Goal: Task Accomplishment & Management: Complete application form

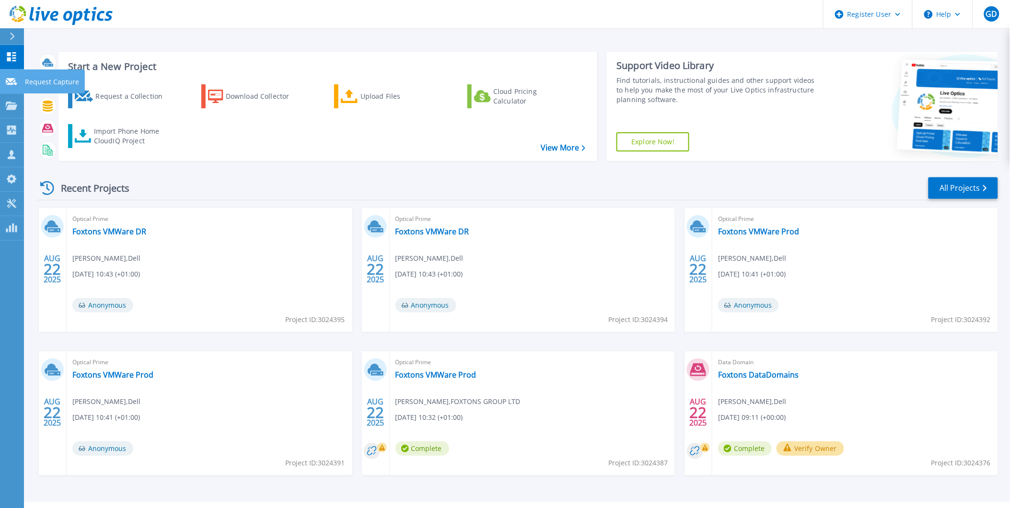
click at [42, 82] on p "Request Capture" at bounding box center [52, 82] width 54 height 25
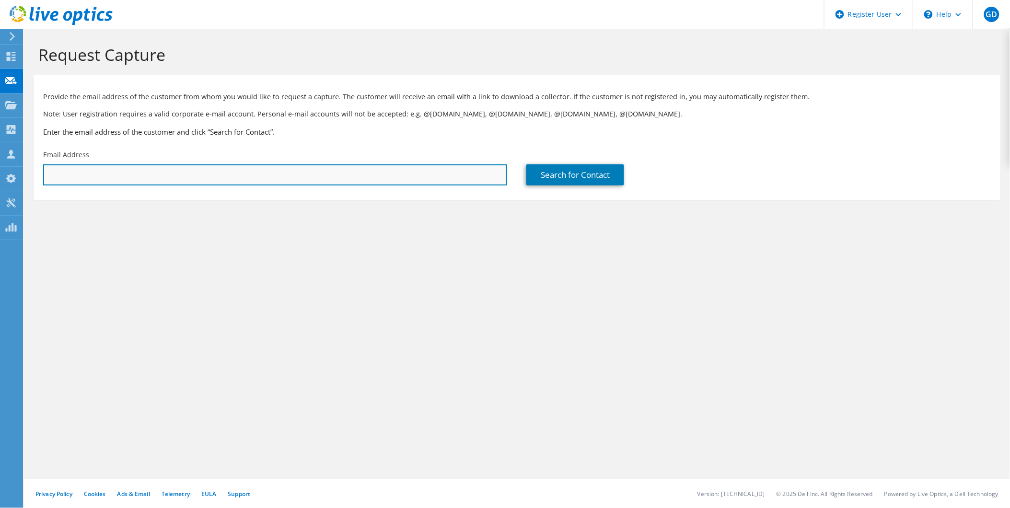
click at [410, 178] on input "text" at bounding box center [275, 174] width 464 height 21
paste input "[PERSON_NAME][EMAIL_ADDRESS][PERSON_NAME][DOMAIN_NAME]"
type input "[PERSON_NAME][EMAIL_ADDRESS][PERSON_NAME][DOMAIN_NAME]"
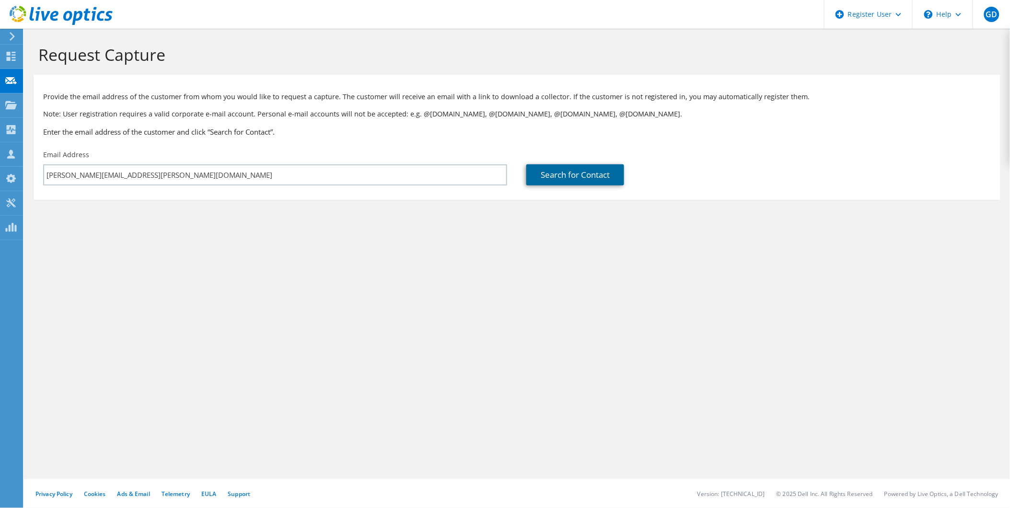
click at [547, 174] on link "Search for Contact" at bounding box center [576, 174] width 98 height 21
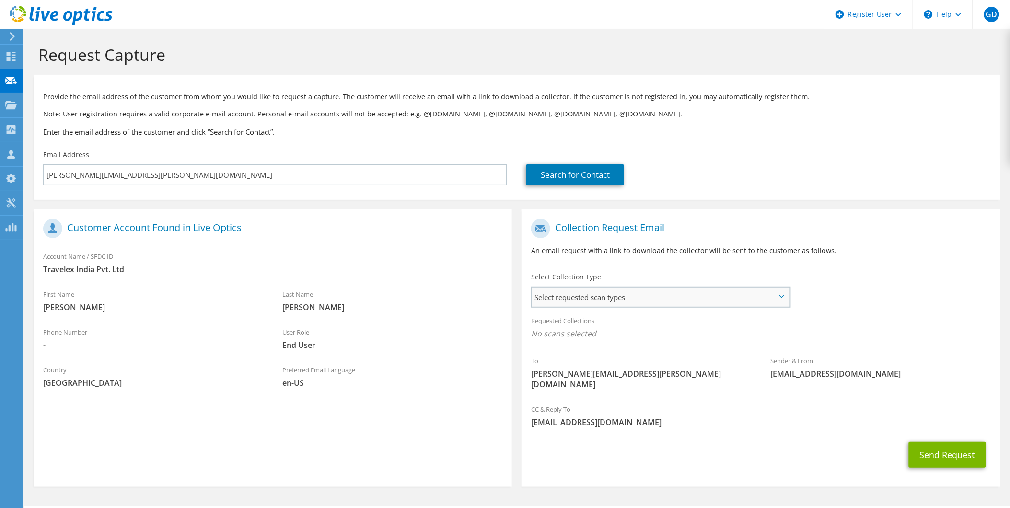
click at [624, 302] on span "Select requested scan types" at bounding box center [660, 297] width 257 height 19
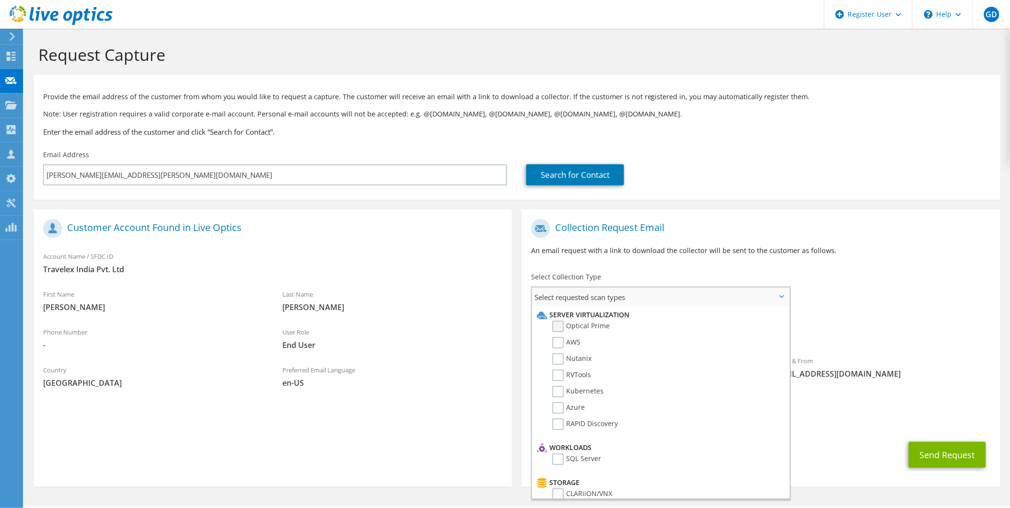
drag, startPoint x: 557, startPoint y: 324, endPoint x: 559, endPoint y: 330, distance: 5.9
click at [558, 324] on label "Optical Prime" at bounding box center [581, 327] width 58 height 12
click at [0, 0] on input "Optical Prime" at bounding box center [0, 0] width 0 height 0
click at [559, 340] on label "AWS" at bounding box center [566, 343] width 28 height 12
click at [0, 0] on input "AWS" at bounding box center [0, 0] width 0 height 0
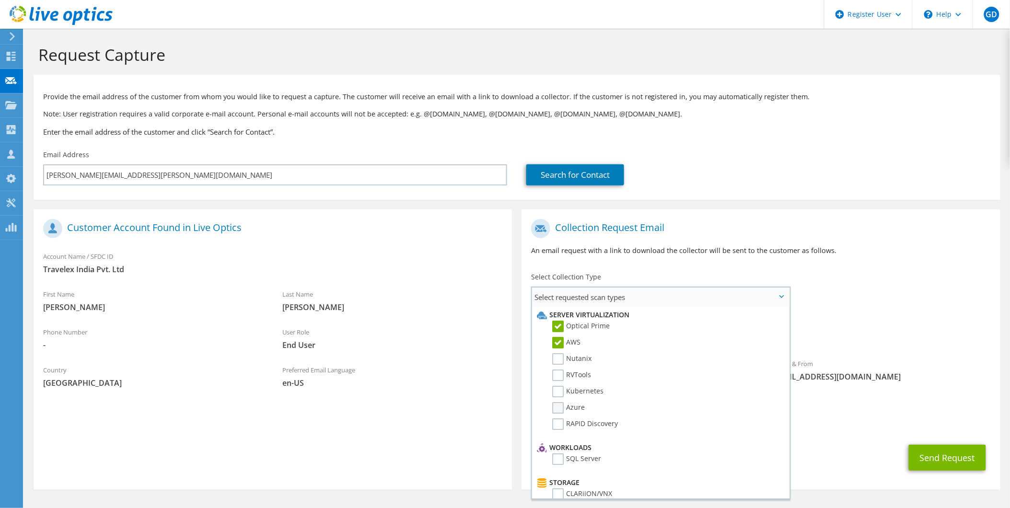
click at [558, 404] on label "Azure" at bounding box center [568, 408] width 33 height 12
click at [0, 0] on input "Azure" at bounding box center [0, 0] width 0 height 0
click at [564, 459] on label "NetApp" at bounding box center [571, 465] width 38 height 12
click at [0, 0] on input "NetApp" at bounding box center [0, 0] width 0 height 0
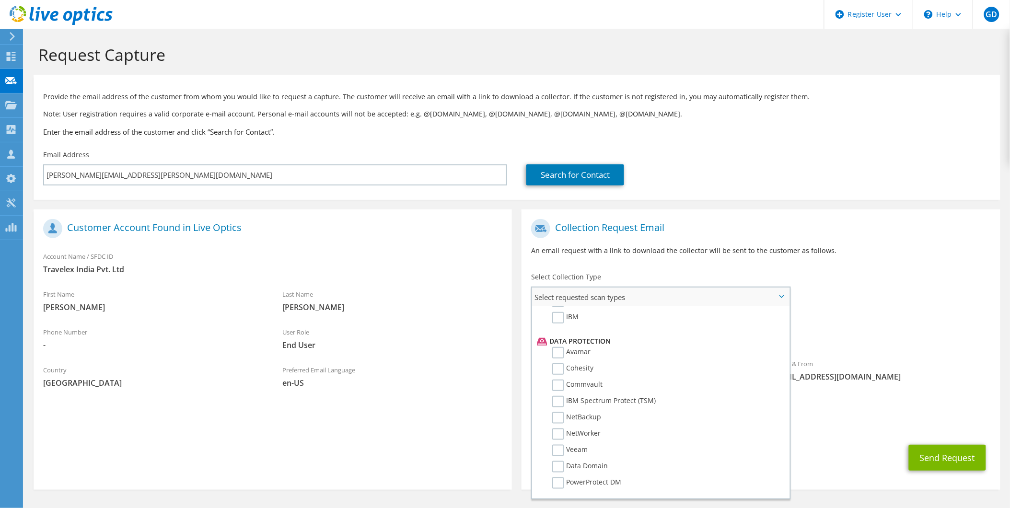
scroll to position [396, 0]
click at [784, 294] on span "Select requested scan types" at bounding box center [660, 297] width 257 height 19
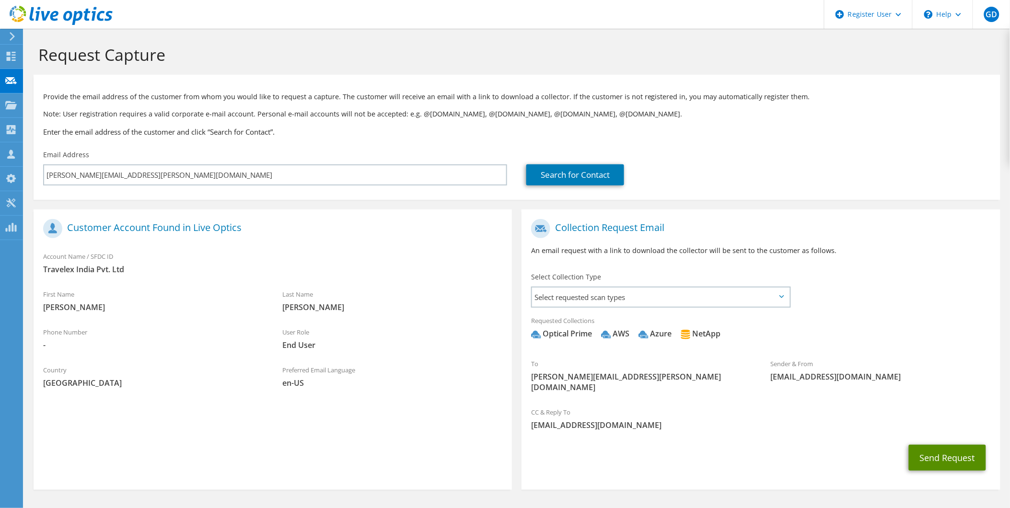
click at [932, 446] on button "Send Request" at bounding box center [947, 458] width 77 height 26
